Goal: Task Accomplishment & Management: Manage account settings

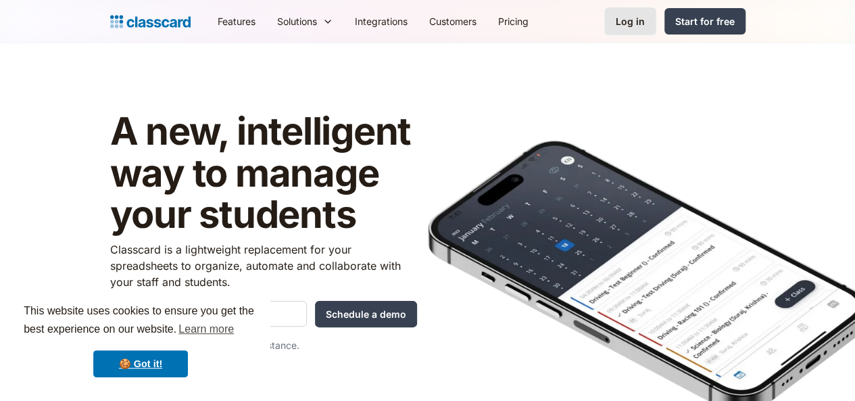
click at [645, 25] on div "Log in" at bounding box center [630, 21] width 29 height 14
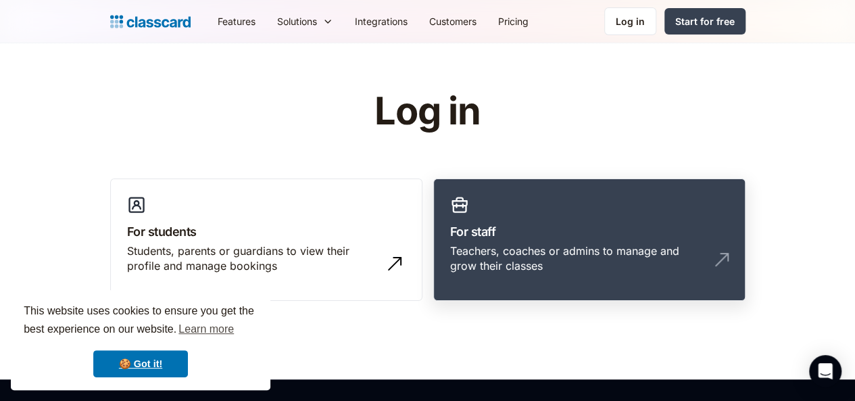
click at [511, 245] on div "Teachers, coaches or admins to manage and grow their classes" at bounding box center [576, 258] width 252 height 30
